Goal: Information Seeking & Learning: Learn about a topic

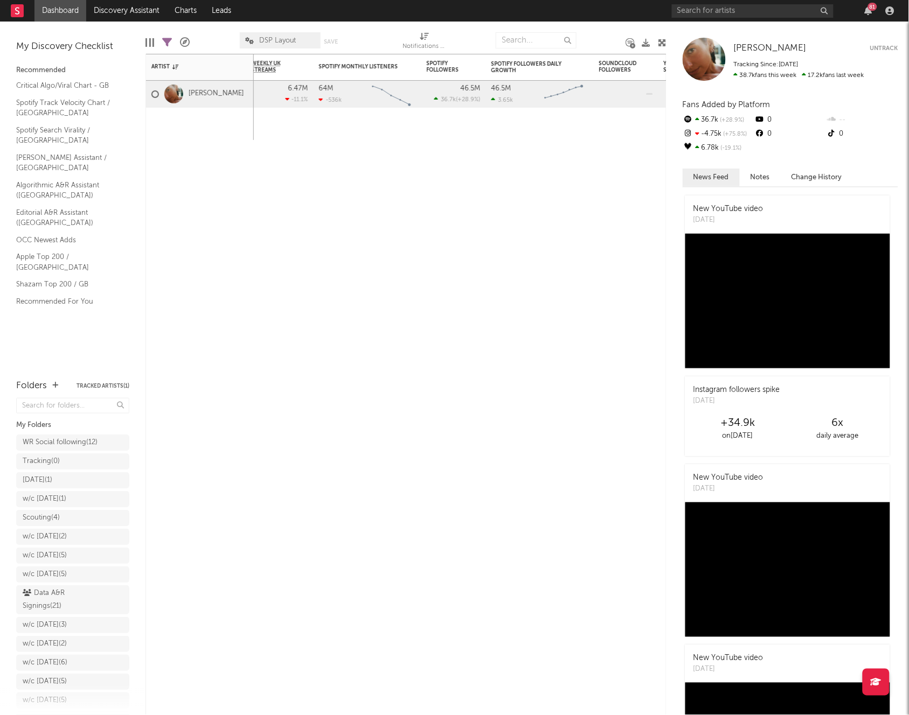
click at [80, 222] on div "Critical Algo/Viral Chart - GB Spotify Track Velocity Chart / GB Spotify Search…" at bounding box center [72, 193] width 113 height 233
click at [68, 278] on link "Shazam Top 200 / GB" at bounding box center [67, 284] width 102 height 12
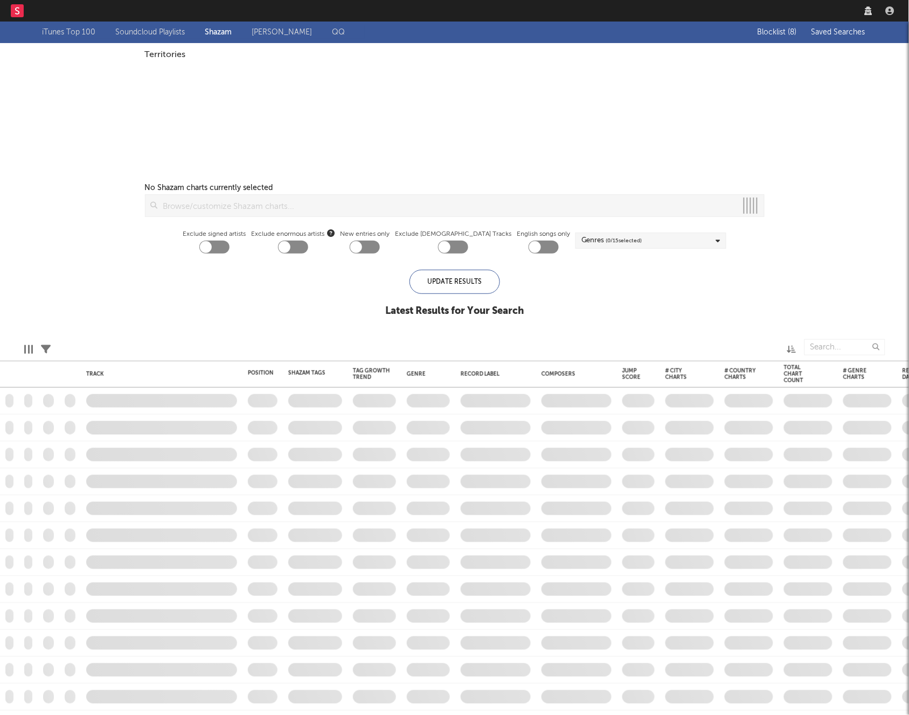
checkbox input "true"
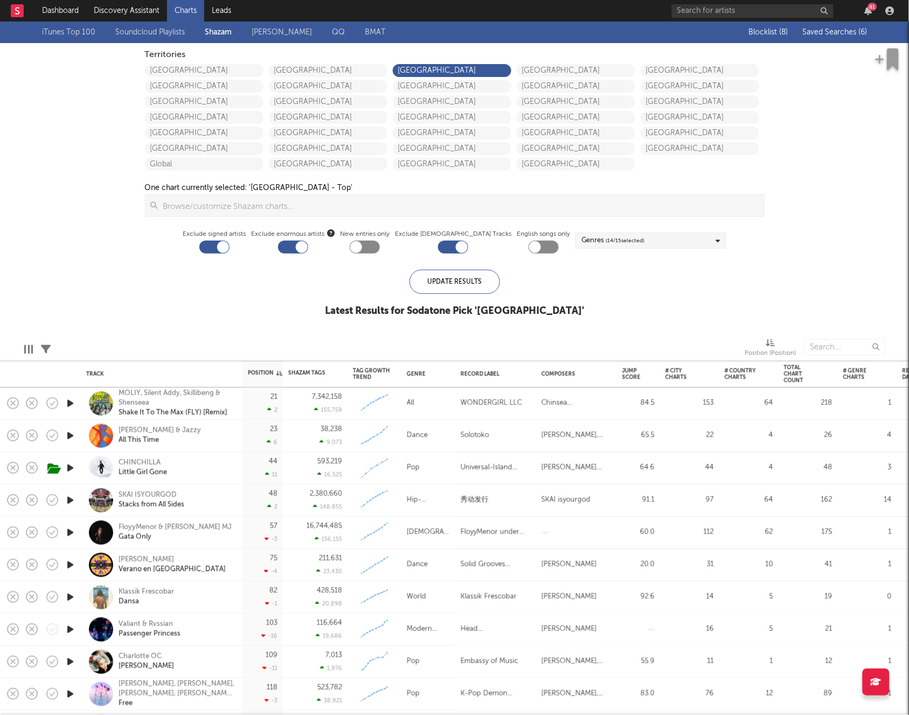
click at [828, 34] on span "Saved Searches ( 6 )" at bounding box center [834, 33] width 65 height 8
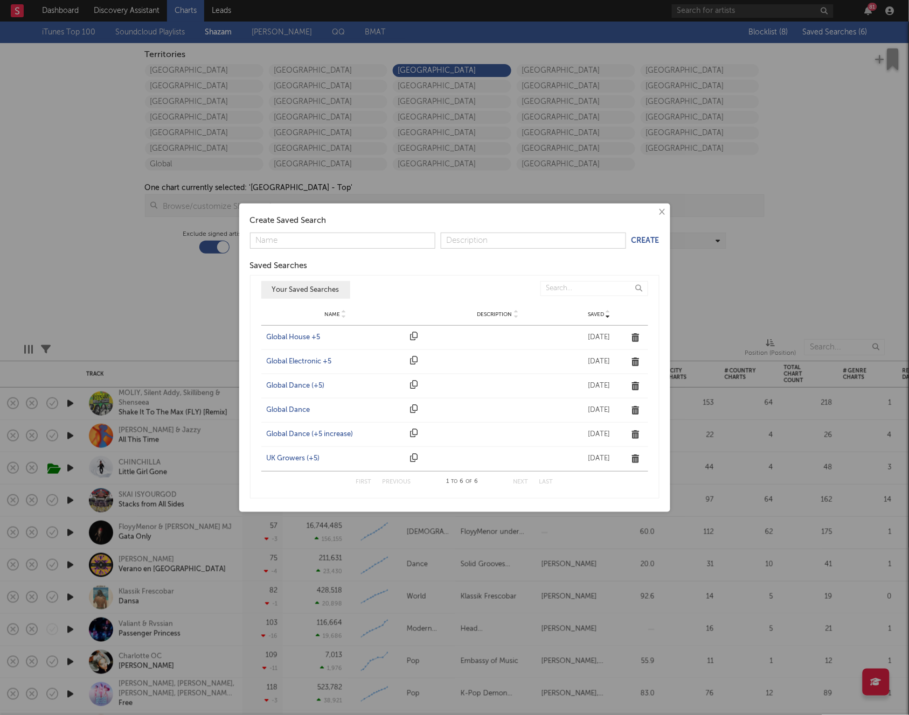
drag, startPoint x: 302, startPoint y: 456, endPoint x: 100, endPoint y: 220, distance: 310.2
click at [302, 456] on div "UK Growers (+5)" at bounding box center [336, 458] width 138 height 11
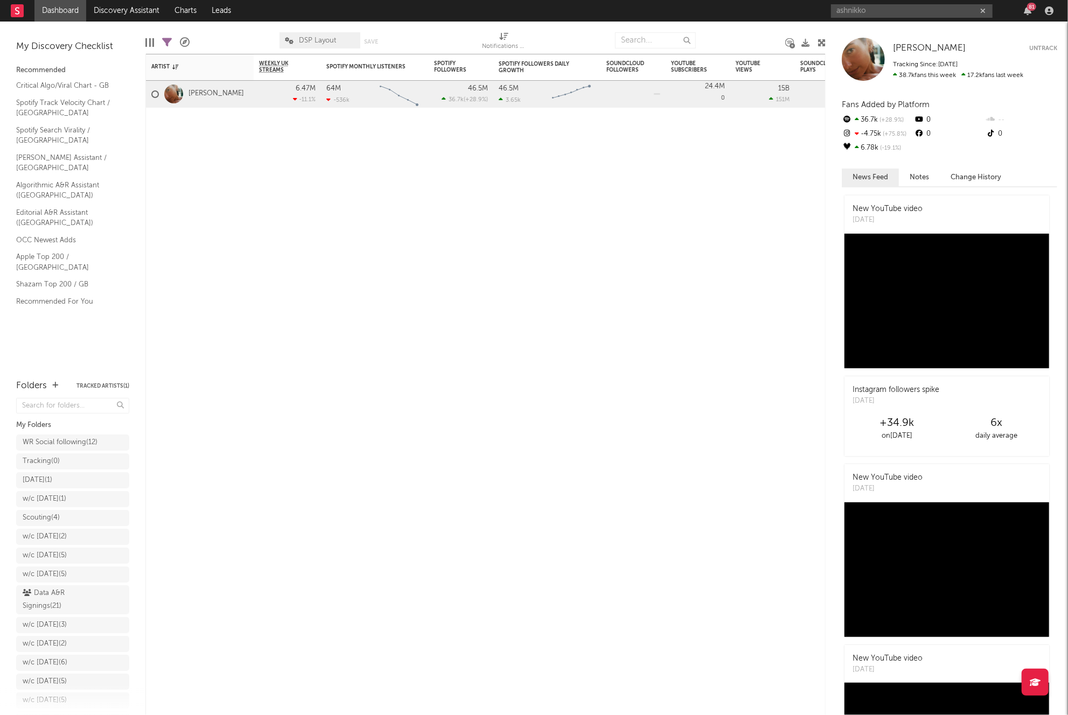
click at [888, 14] on input "ashnikko" at bounding box center [912, 10] width 162 height 13
type input "ashnikko"
click at [875, 31] on div "Ashnikko" at bounding box center [928, 32] width 118 height 13
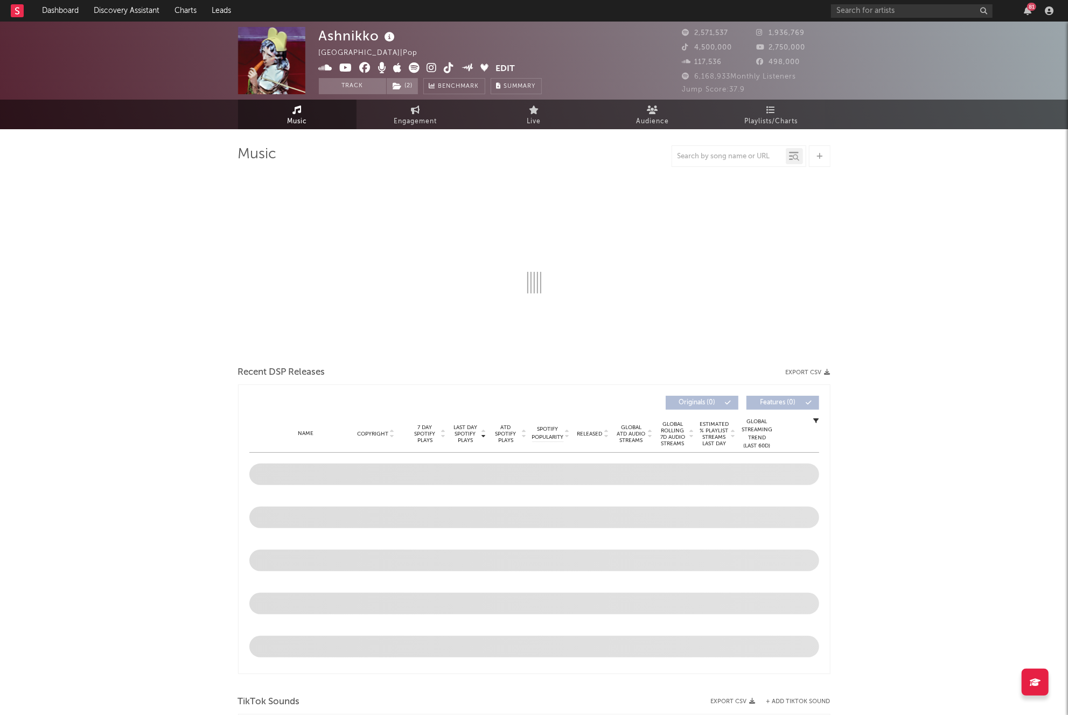
select select "6m"
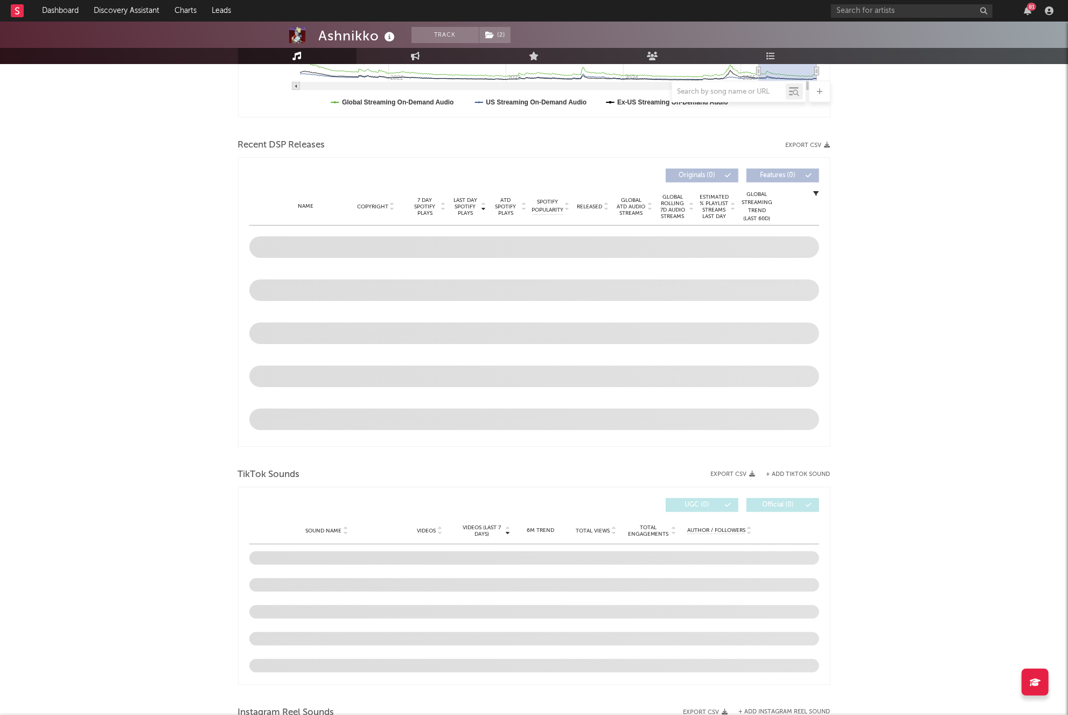
scroll to position [591, 0]
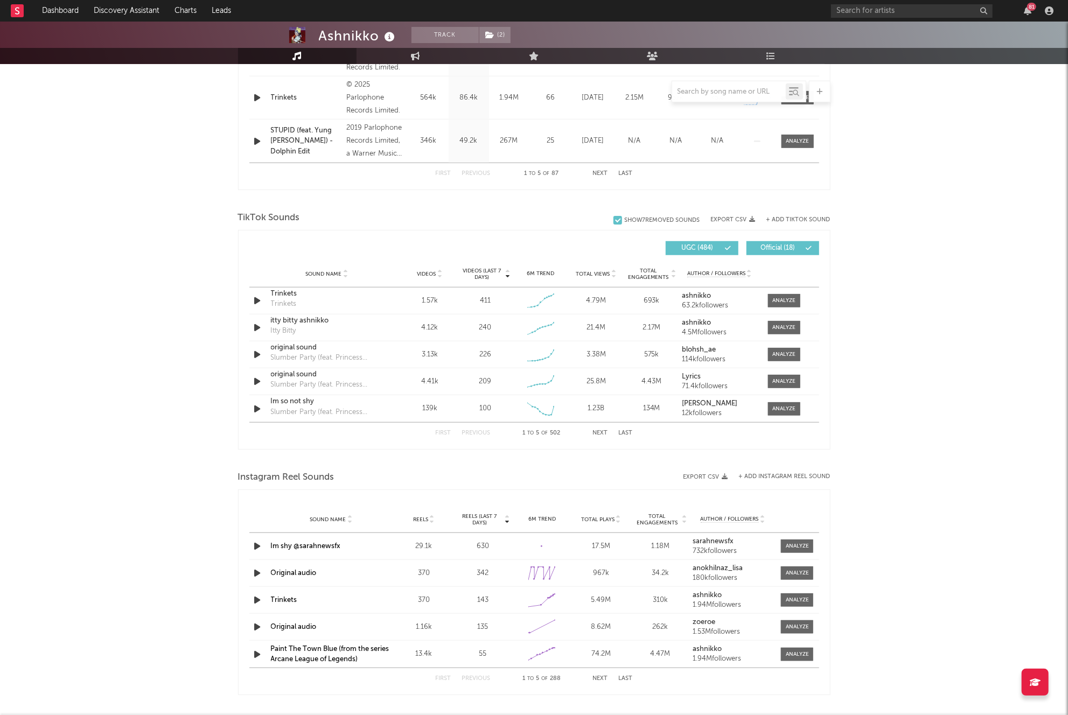
click at [772, 220] on button "+ Add TikTok Sound" at bounding box center [798, 220] width 64 height 6
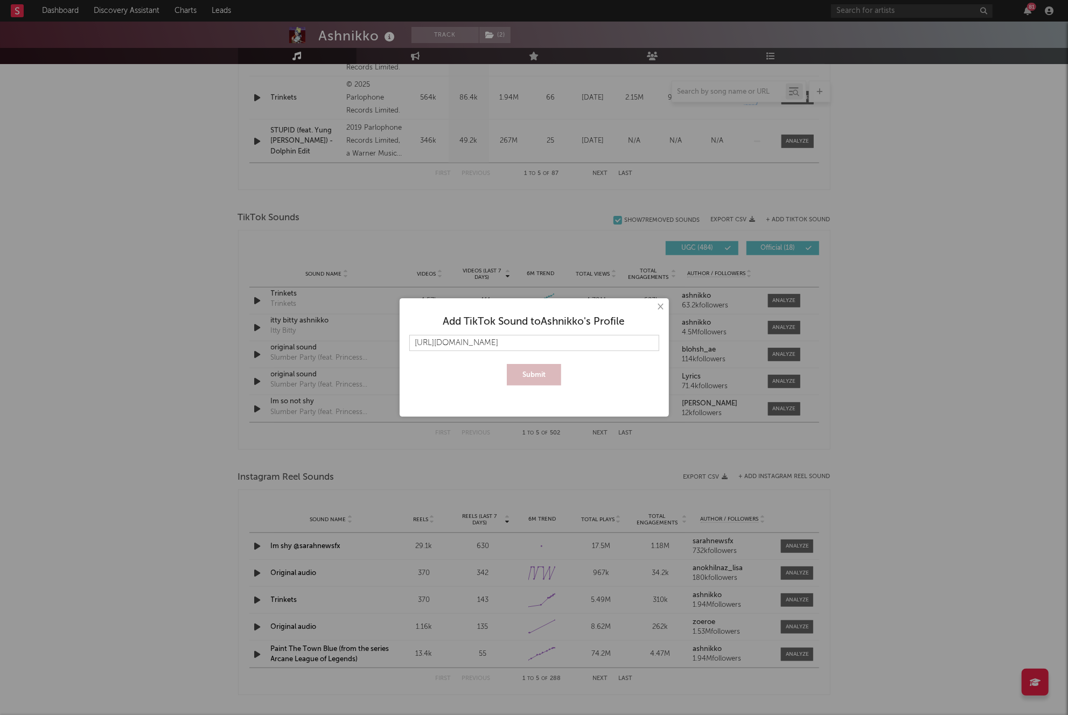
scroll to position [0, 52]
type input "https://www.tiktok.com/music/original-sound-7542946437978475286?lang=en"
click at [534, 376] on button "Submit" at bounding box center [534, 375] width 54 height 22
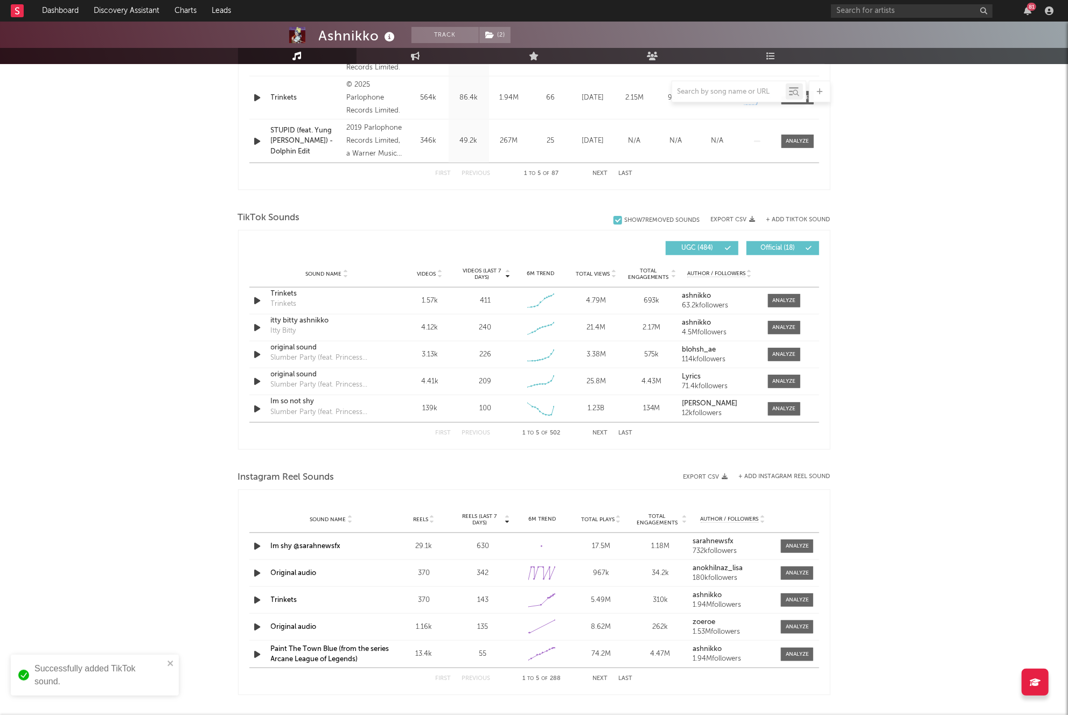
click at [424, 265] on div "Sound Name Videos Videos (last 7 days) Weekly Growth % 6M Trend Total Views Tot…" at bounding box center [534, 274] width 570 height 27
click at [423, 271] on span "Videos" at bounding box center [426, 274] width 19 height 6
click at [600, 432] on button "Next" at bounding box center [600, 433] width 15 height 6
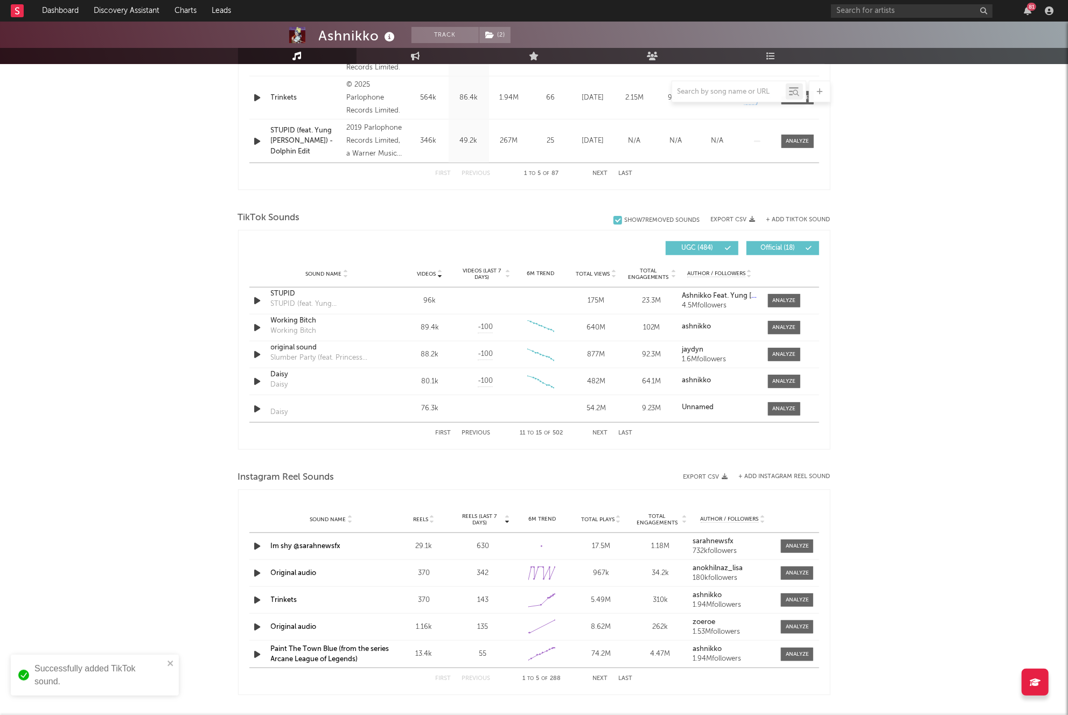
click at [600, 432] on button "Next" at bounding box center [600, 433] width 15 height 6
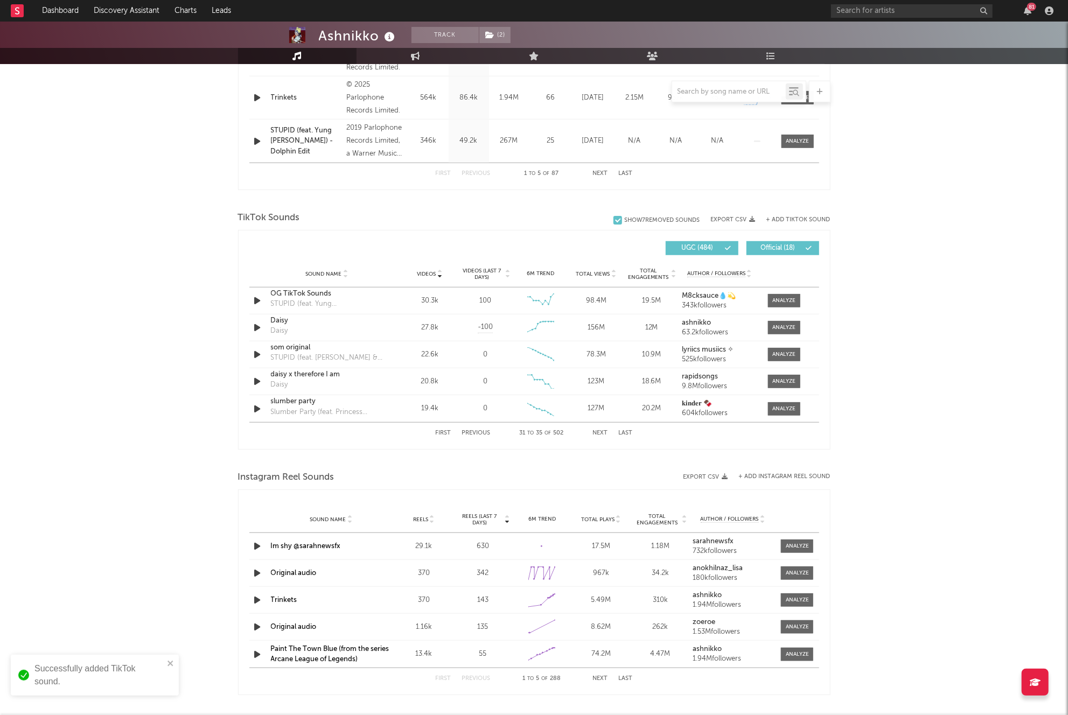
click at [600, 432] on button "Next" at bounding box center [600, 433] width 15 height 6
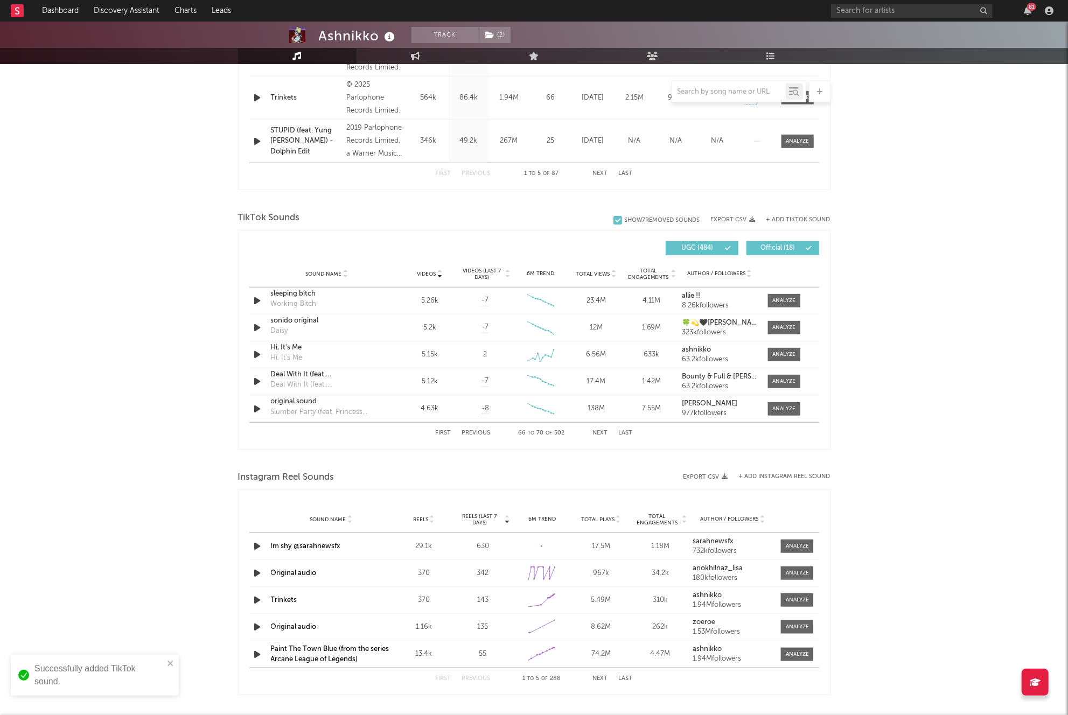
click at [600, 432] on button "Next" at bounding box center [600, 433] width 15 height 6
click at [598, 431] on button "Next" at bounding box center [600, 433] width 15 height 6
drag, startPoint x: 430, startPoint y: 272, endPoint x: 582, endPoint y: 430, distance: 218.6
click at [430, 273] on span "Videos" at bounding box center [426, 274] width 19 height 6
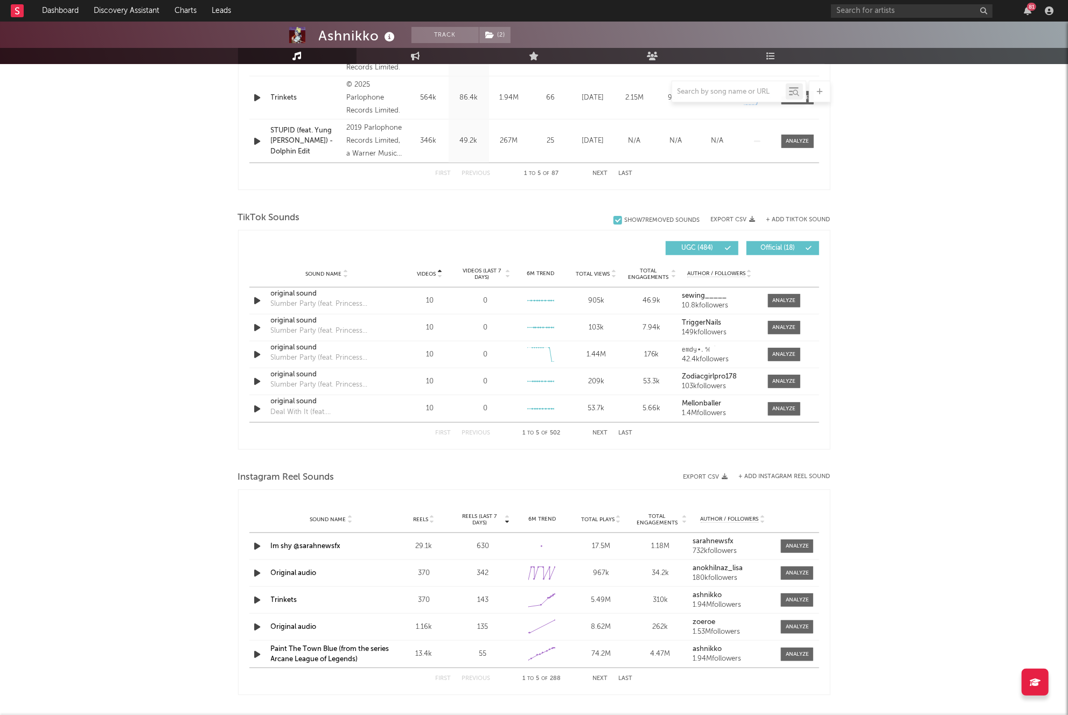
click at [603, 431] on button "Next" at bounding box center [600, 433] width 15 height 6
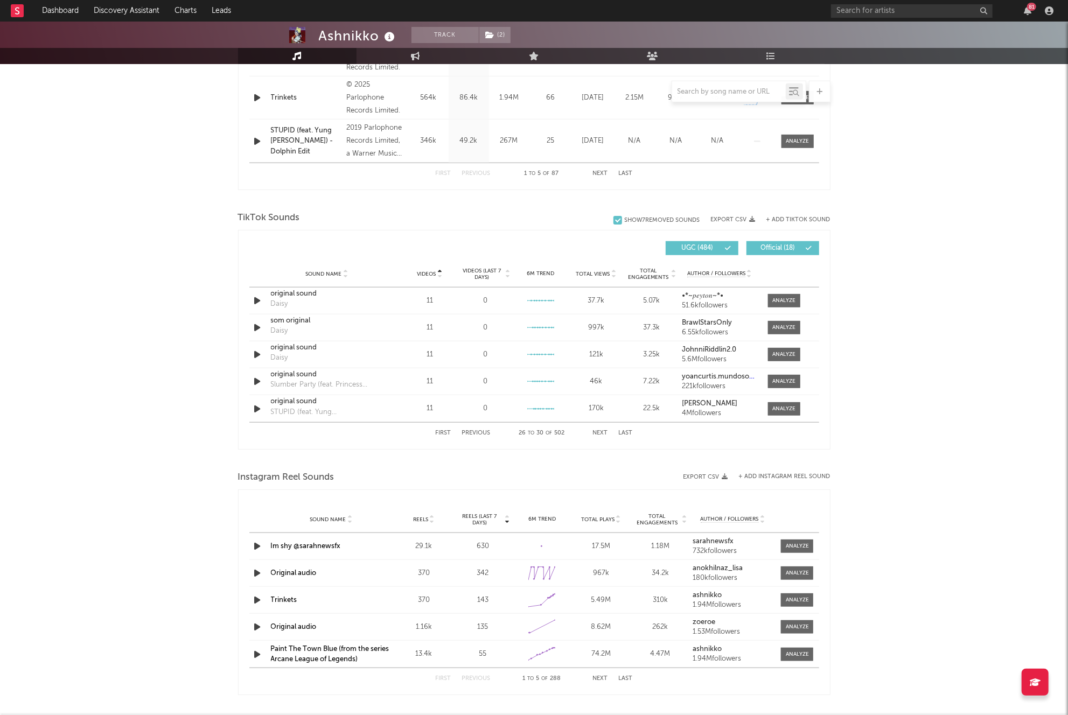
click at [603, 431] on button "Next" at bounding box center [600, 433] width 15 height 6
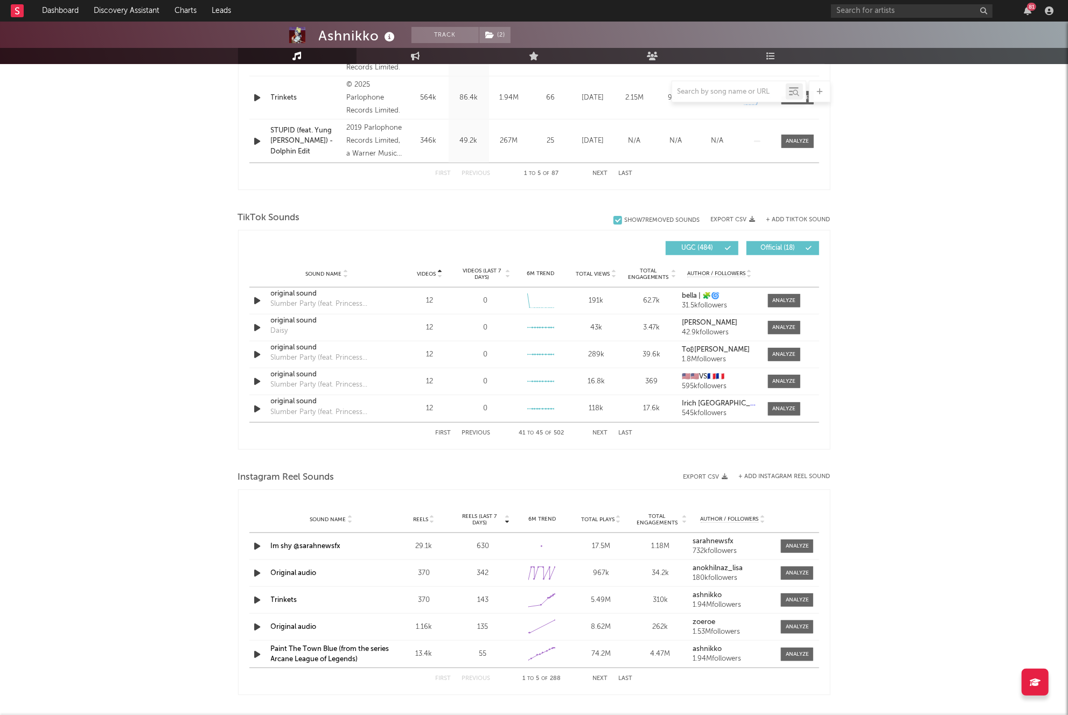
click at [603, 431] on button "Next" at bounding box center [600, 433] width 15 height 6
click at [486, 274] on span "Videos (last 7 days)" at bounding box center [482, 274] width 44 height 13
click at [772, 298] on span at bounding box center [784, 300] width 32 height 13
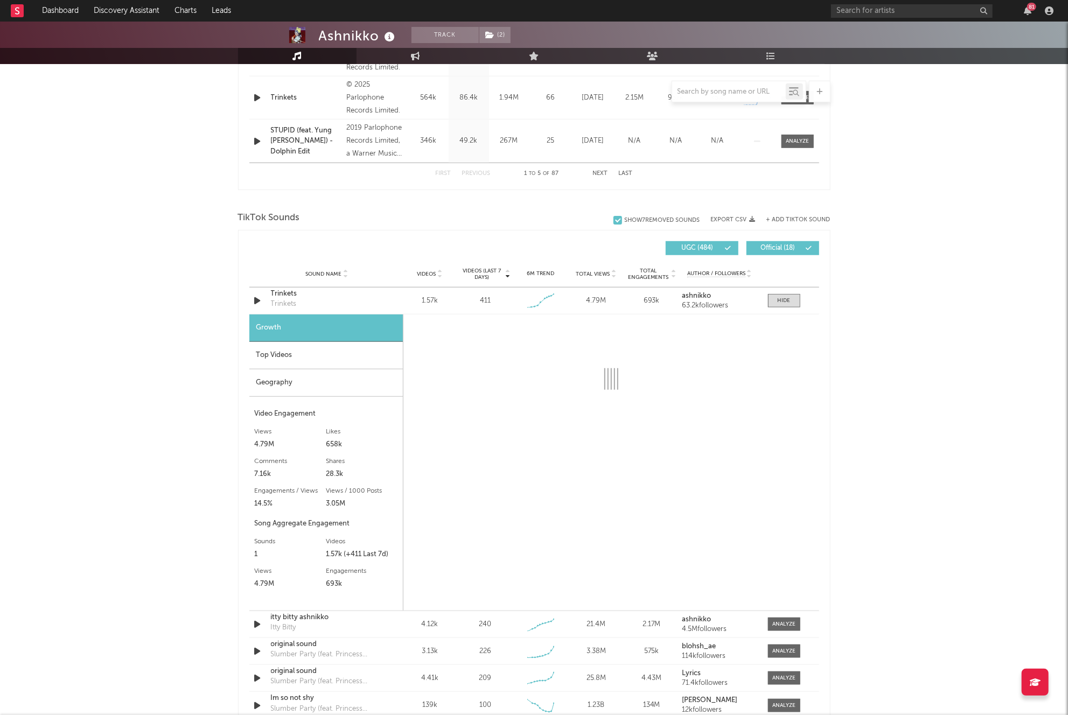
select select "1w"
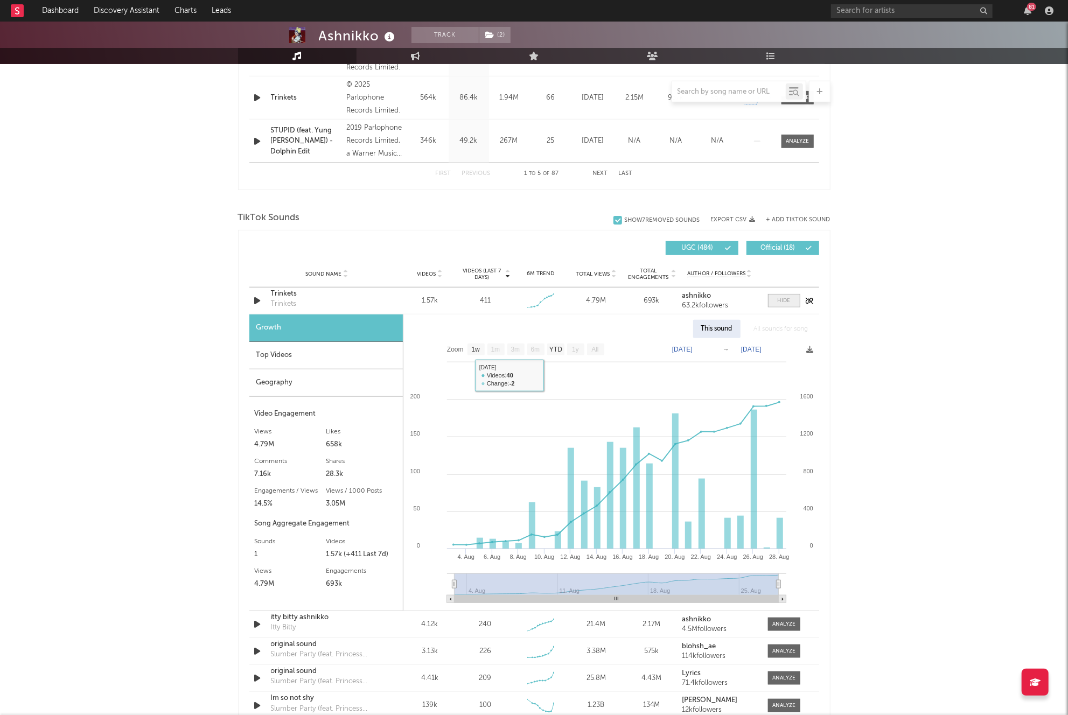
click at [781, 299] on div at bounding box center [784, 301] width 13 height 8
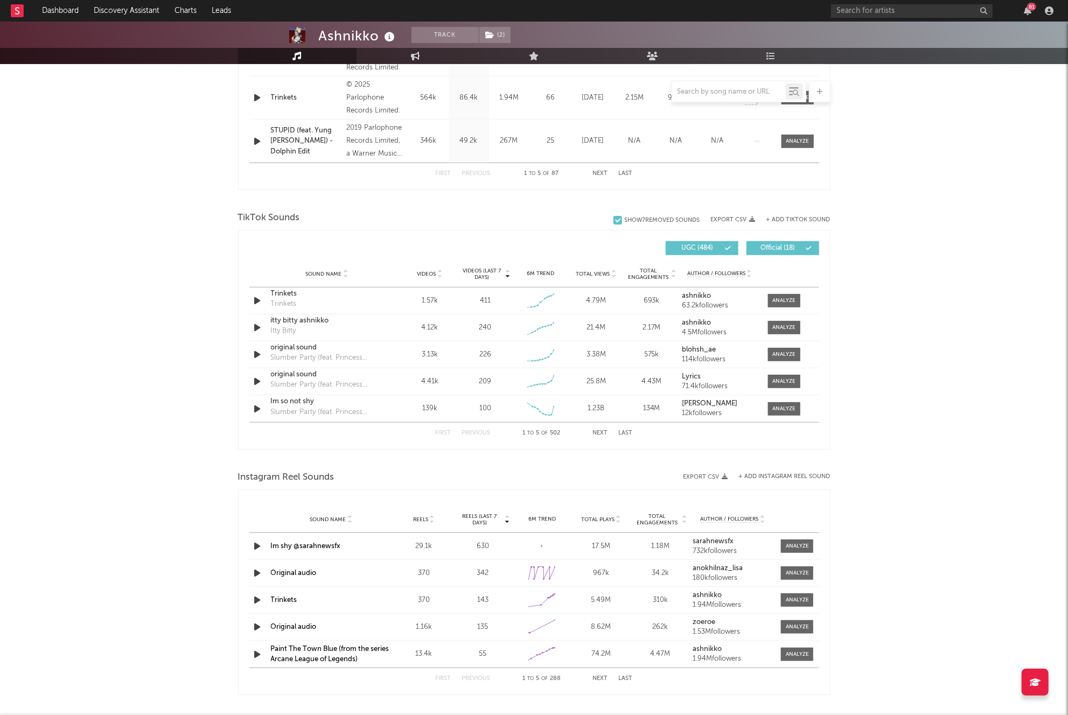
click at [602, 430] on button "Next" at bounding box center [600, 433] width 15 height 6
click at [688, 95] on div at bounding box center [729, 91] width 114 height 13
click at [688, 95] on input "text" at bounding box center [729, 92] width 114 height 9
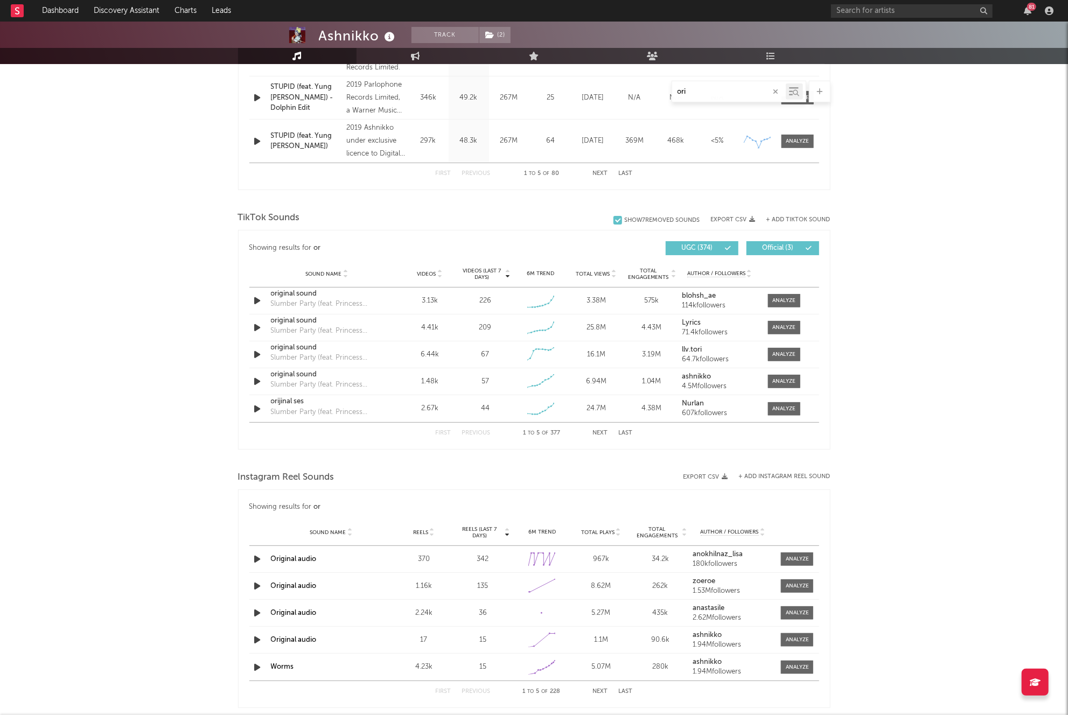
scroll to position [548, 0]
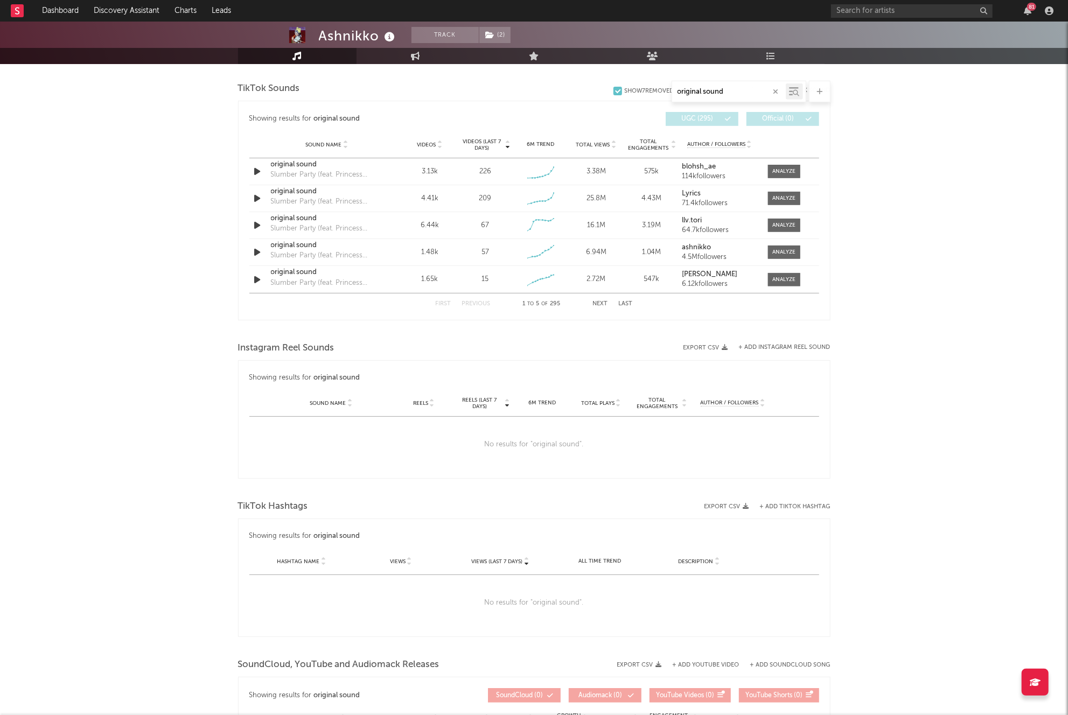
type input "original sound"
click at [420, 144] on span "Videos" at bounding box center [426, 145] width 19 height 6
click at [431, 145] on span "Videos" at bounding box center [426, 145] width 19 height 6
click at [605, 302] on button "Next" at bounding box center [600, 304] width 15 height 6
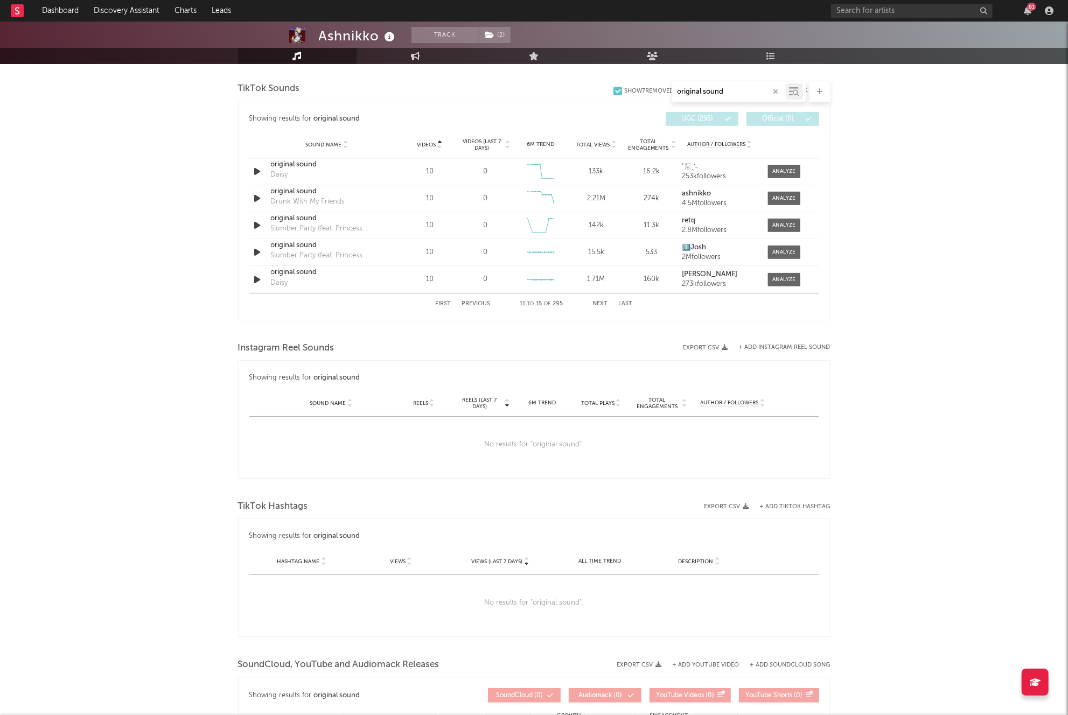
click at [605, 301] on button "Next" at bounding box center [600, 304] width 15 height 6
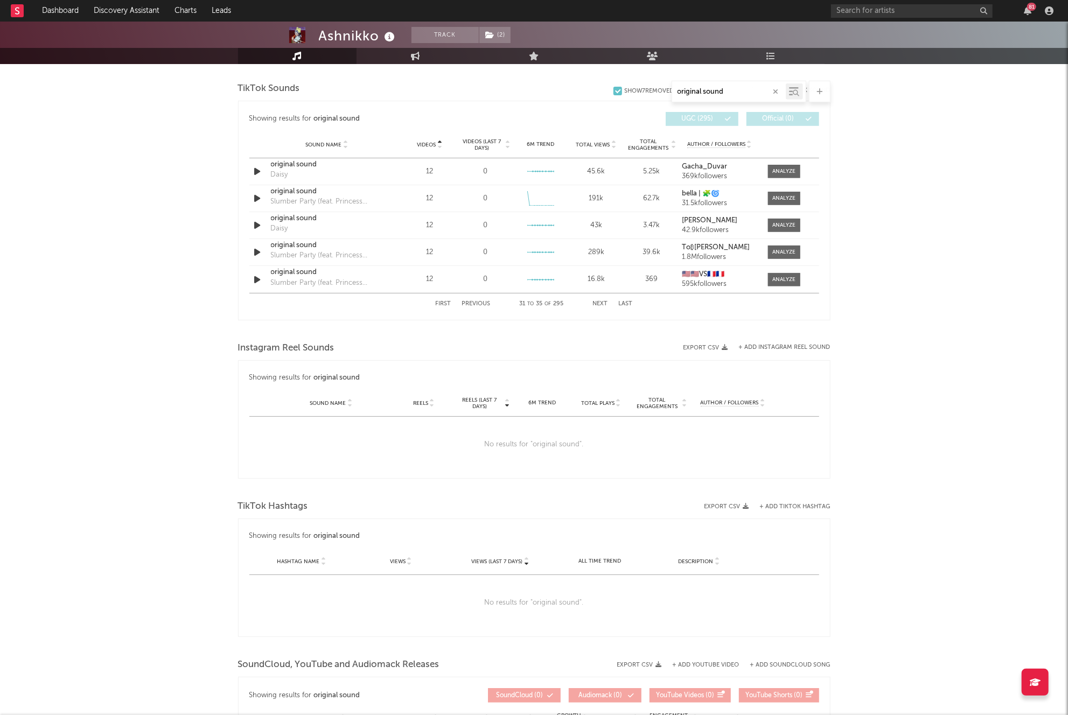
click at [605, 301] on button "Next" at bounding box center [600, 304] width 15 height 6
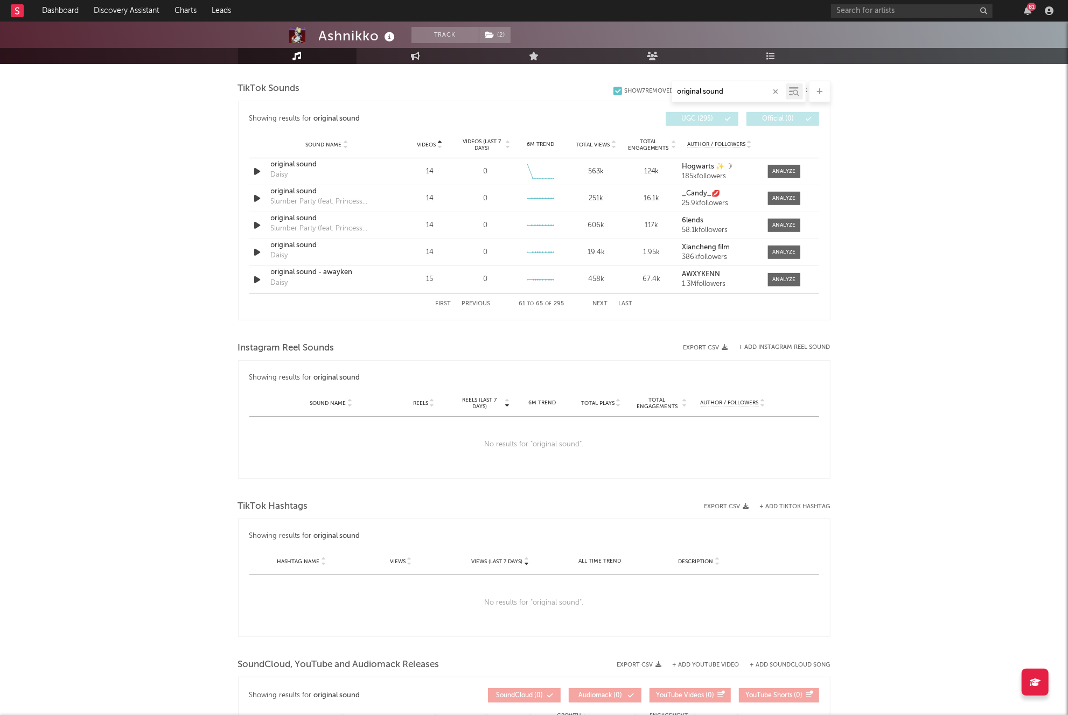
click at [605, 301] on button "Next" at bounding box center [600, 304] width 15 height 6
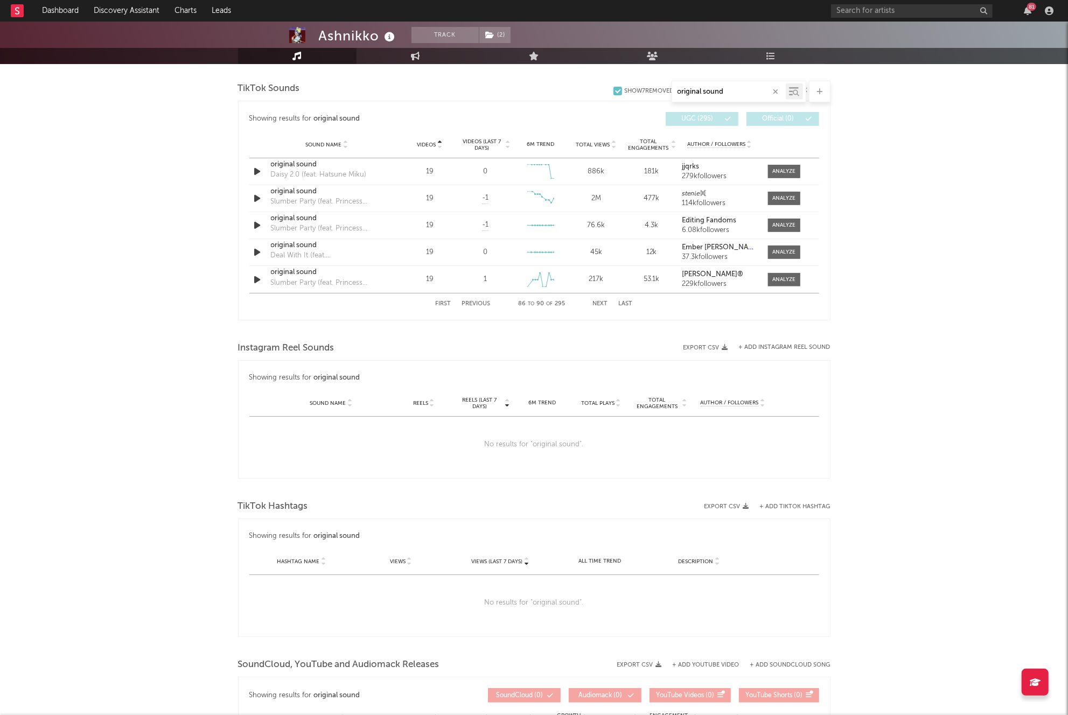
click at [605, 301] on button "Next" at bounding box center [600, 304] width 15 height 6
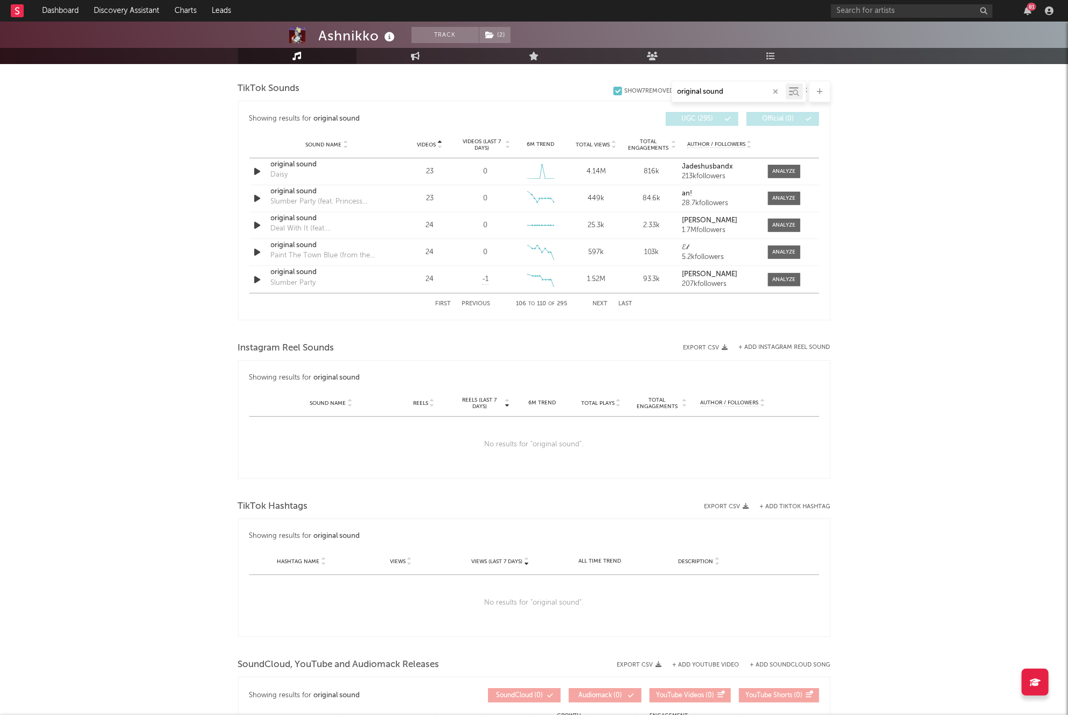
click at [605, 301] on button "Next" at bounding box center [600, 304] width 15 height 6
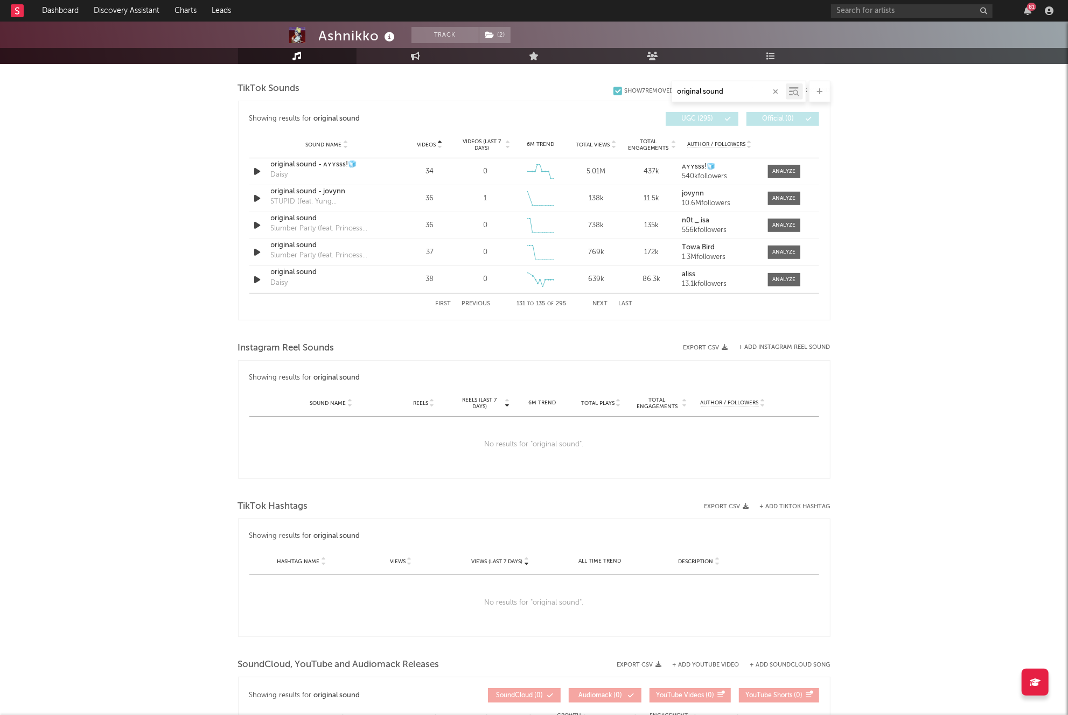
click at [605, 301] on button "Next" at bounding box center [600, 304] width 15 height 6
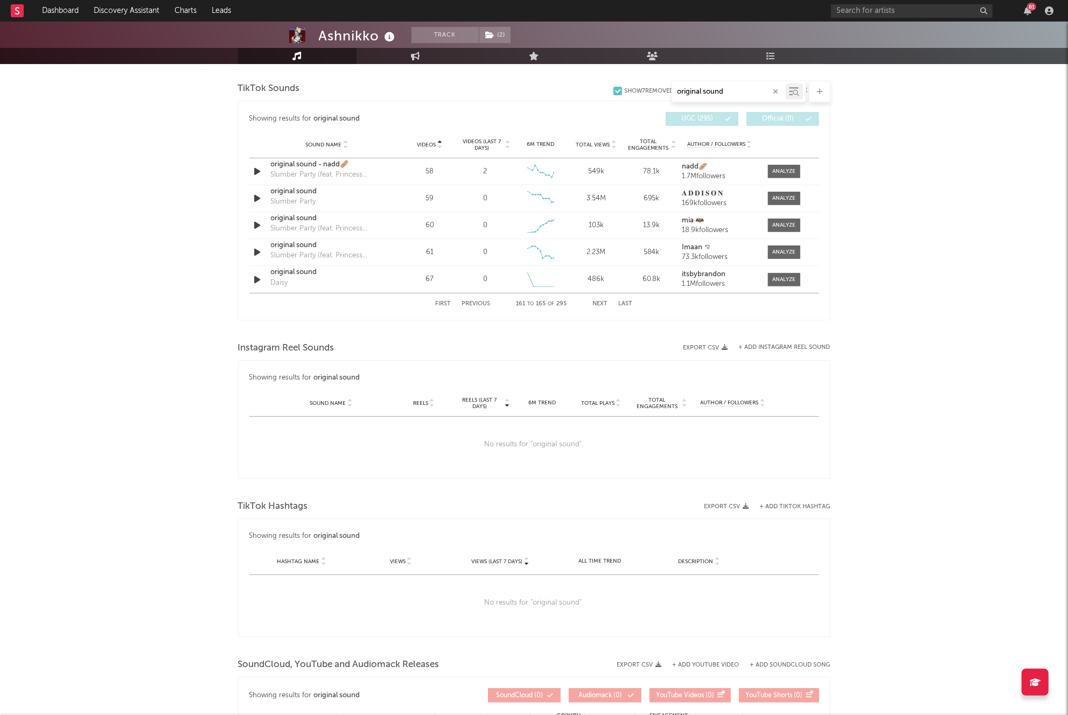
click at [605, 301] on button "Next" at bounding box center [600, 304] width 15 height 6
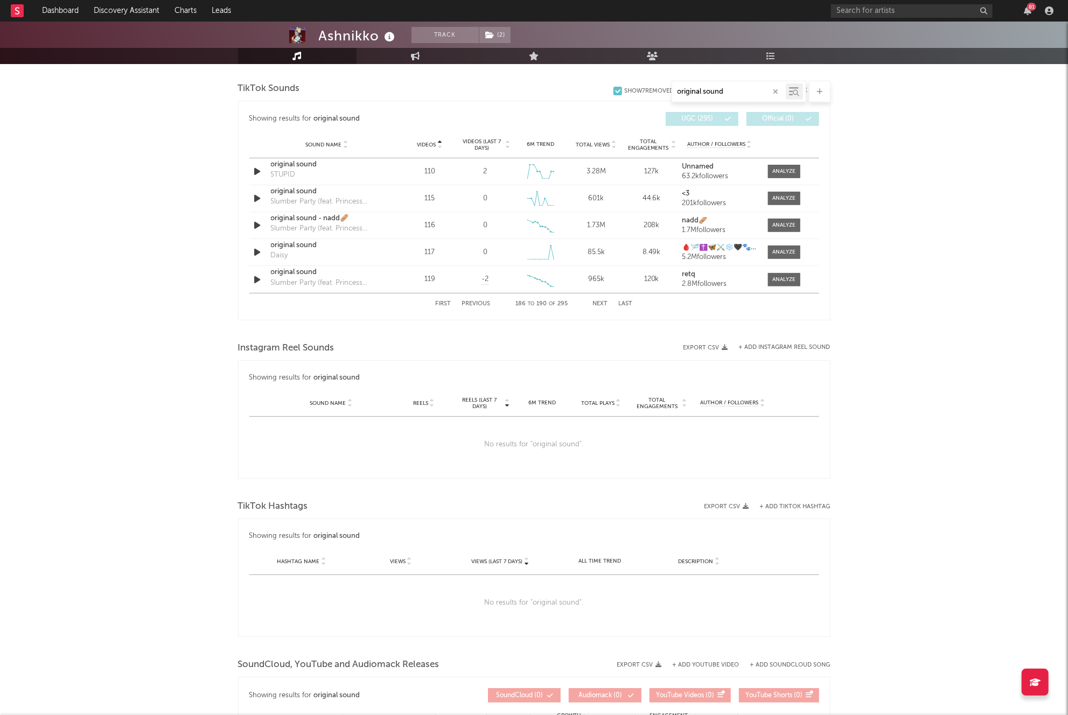
click at [605, 301] on button "Next" at bounding box center [600, 304] width 15 height 6
click at [484, 303] on button "Previous" at bounding box center [476, 304] width 29 height 6
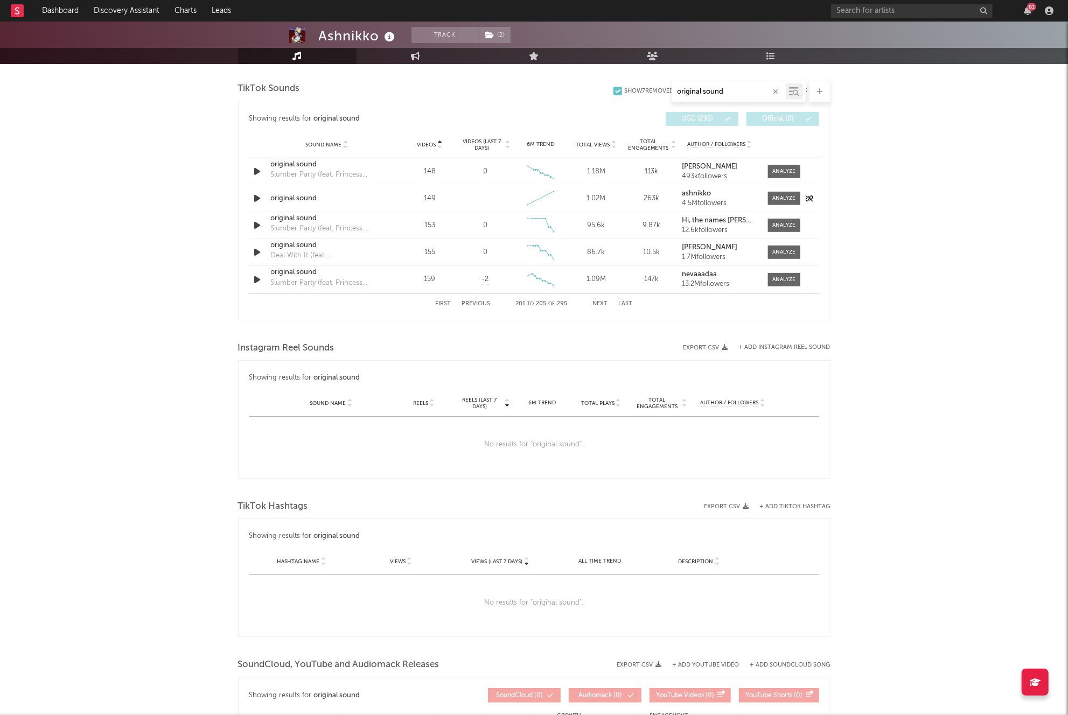
click at [260, 198] on icon "button" at bounding box center [257, 198] width 11 height 13
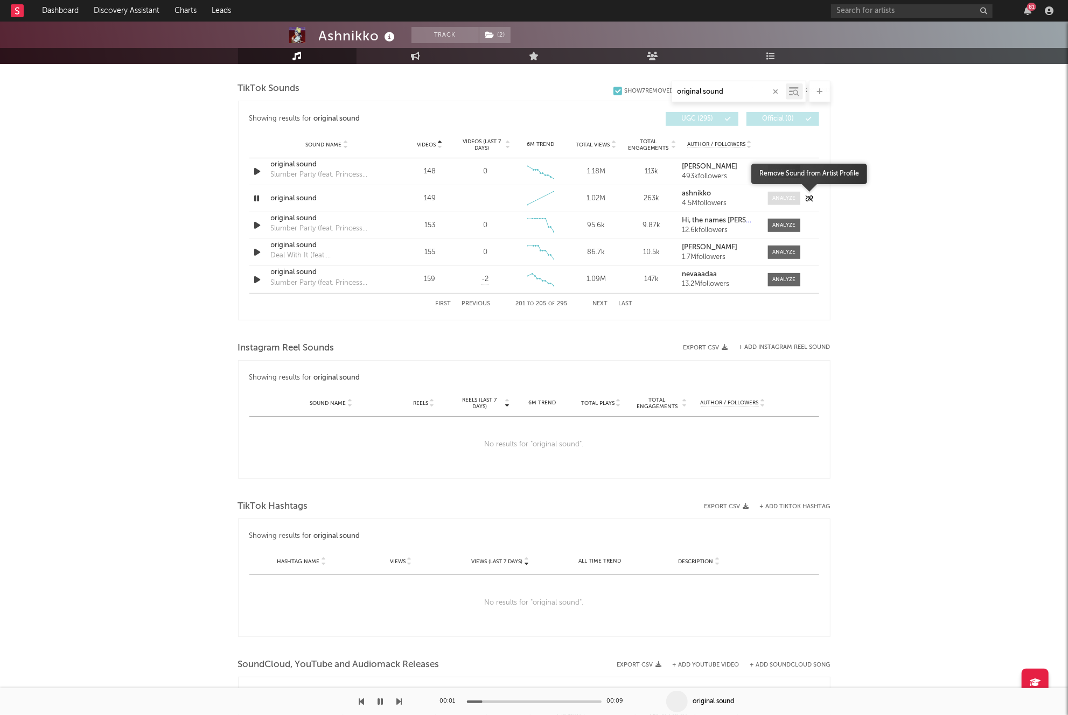
drag, startPoint x: 789, startPoint y: 199, endPoint x: 782, endPoint y: 201, distance: 7.3
click at [788, 199] on div at bounding box center [783, 198] width 23 height 8
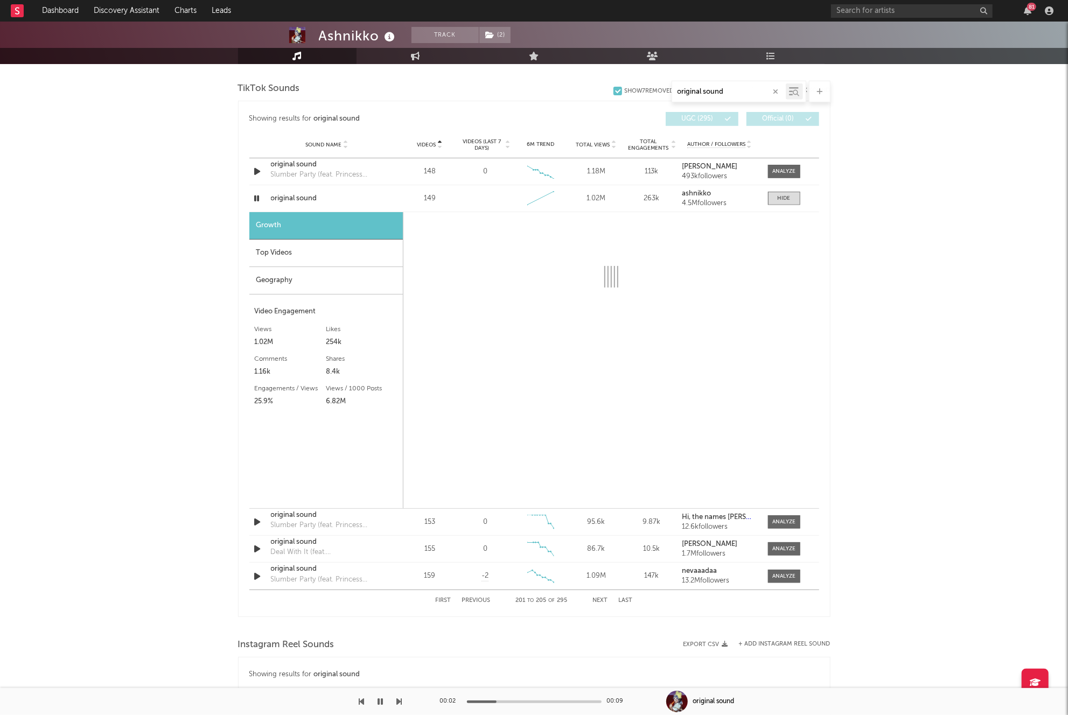
select select "1w"
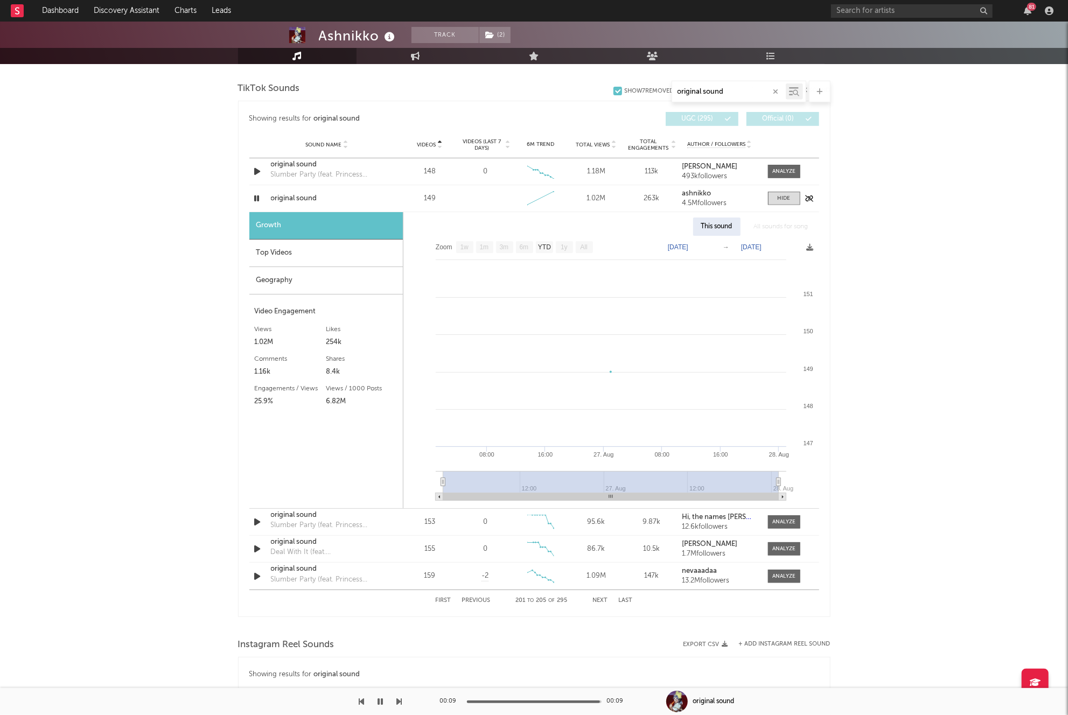
click at [252, 198] on icon "button" at bounding box center [257, 198] width 10 height 13
click at [70, 15] on link "Dashboard" at bounding box center [60, 11] width 52 height 22
